Goal: Find specific page/section: Find specific page/section

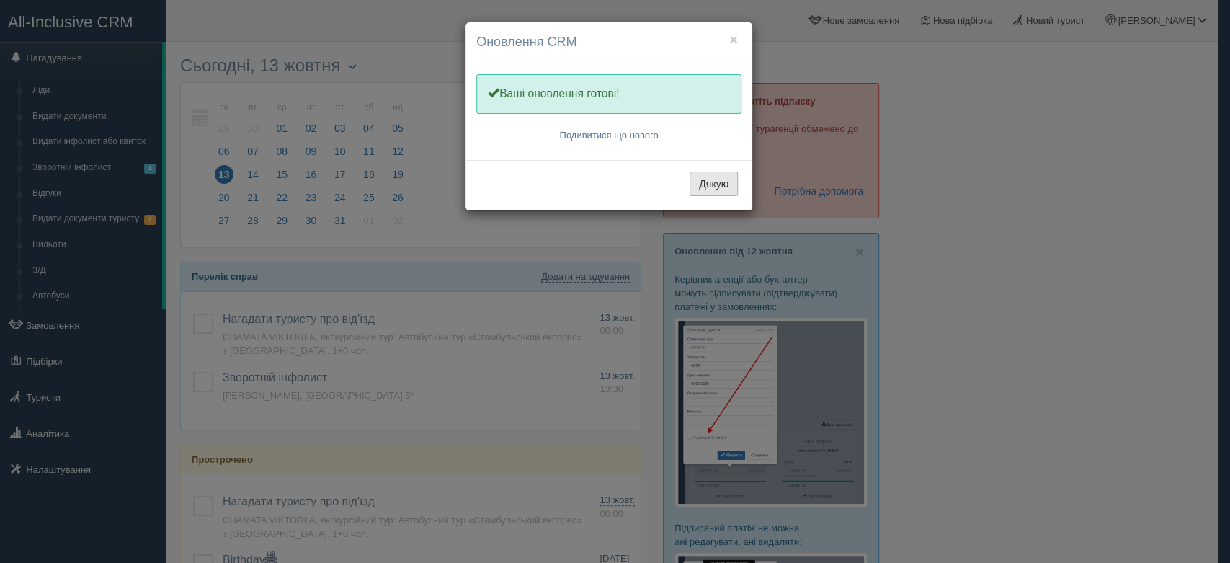
click at [712, 175] on button "Дякую" at bounding box center [714, 184] width 48 height 25
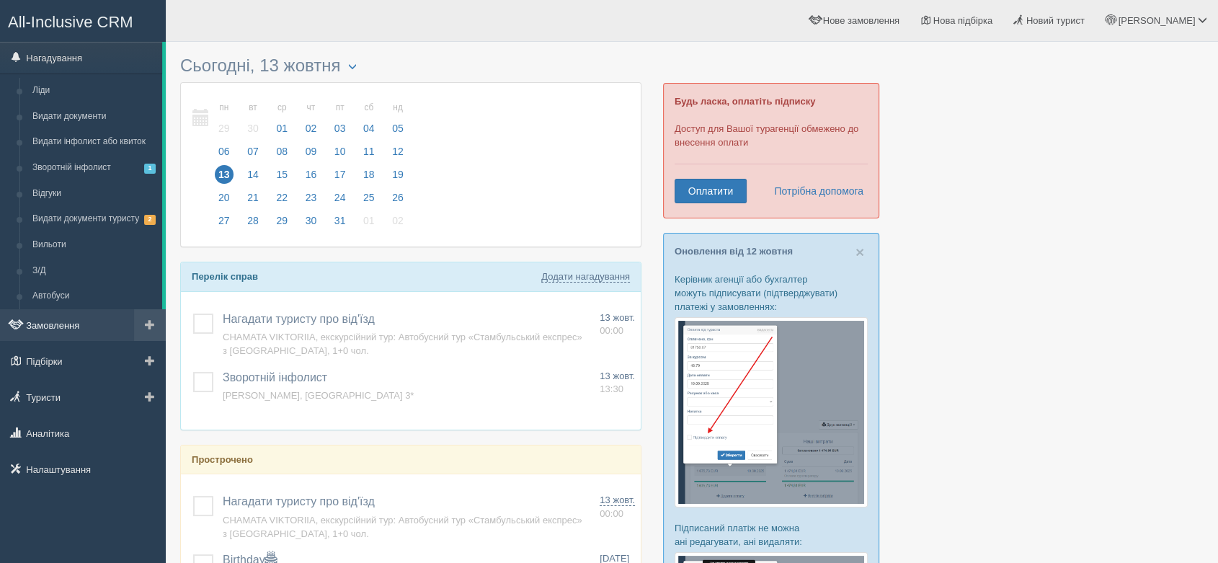
click at [58, 311] on link "Замовлення" at bounding box center [83, 325] width 166 height 32
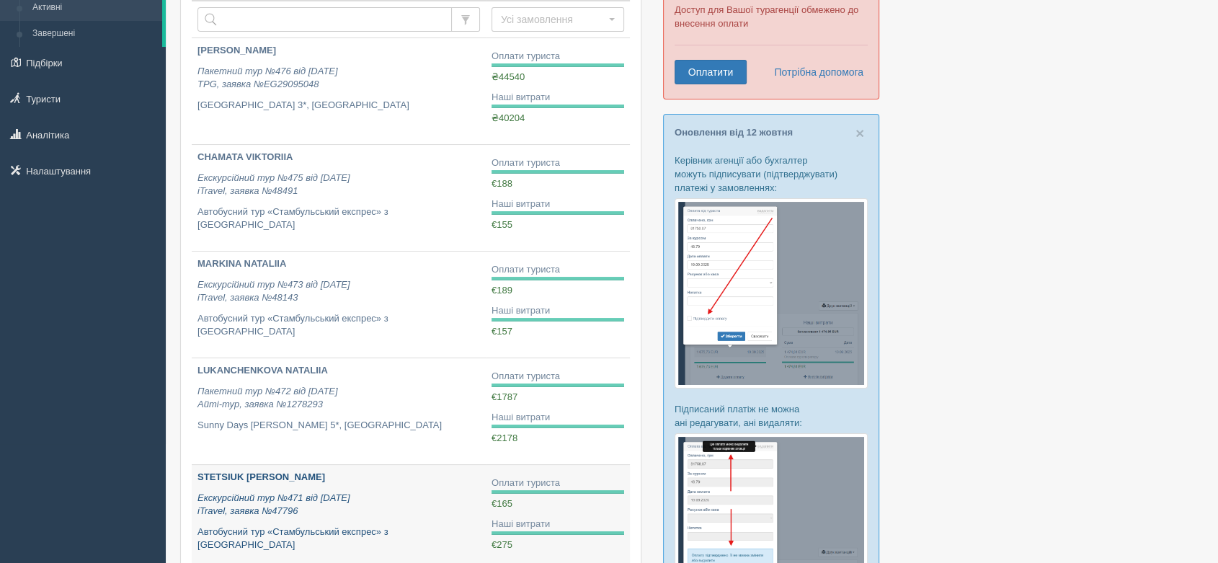
scroll to position [80, 0]
